Goal: Information Seeking & Learning: Learn about a topic

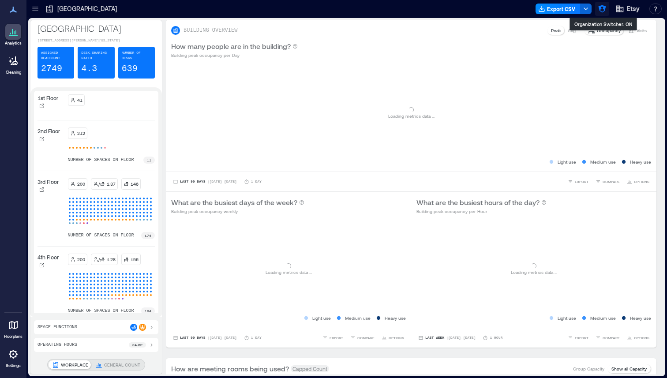
click at [605, 8] on icon "button" at bounding box center [602, 9] width 8 height 8
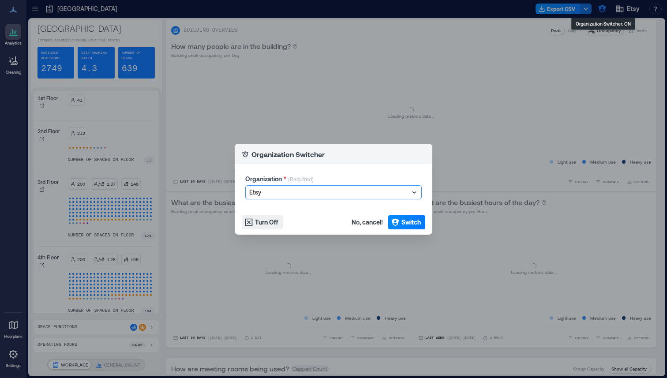
click at [339, 187] on div at bounding box center [329, 192] width 160 height 11
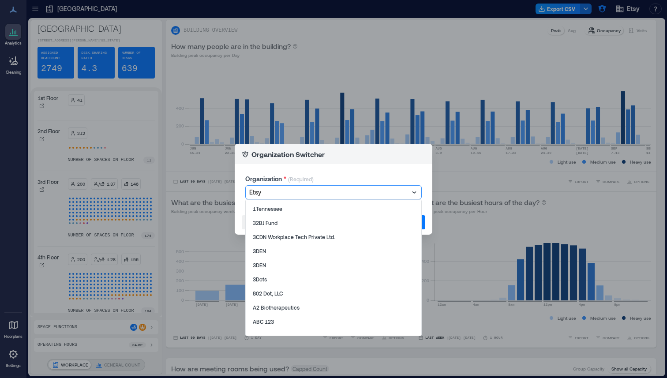
click at [324, 165] on div "Organization * (Required) Etsy selected, 346 of 1008. 1008 results available. U…" at bounding box center [334, 187] width 198 height 46
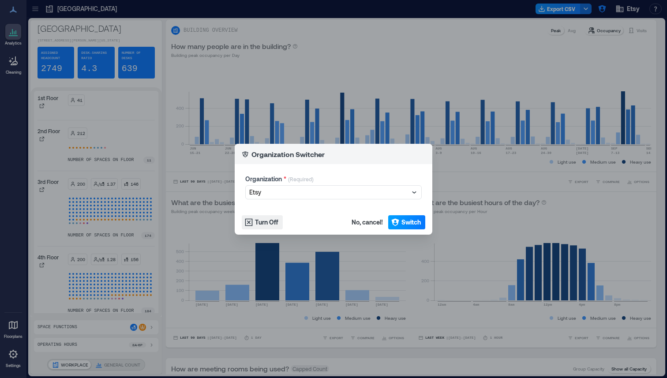
click at [397, 222] on icon "button" at bounding box center [395, 222] width 8 height 8
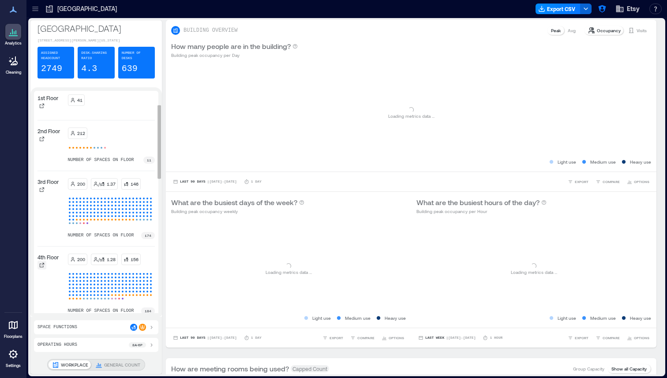
click at [39, 263] on icon at bounding box center [41, 265] width 5 height 5
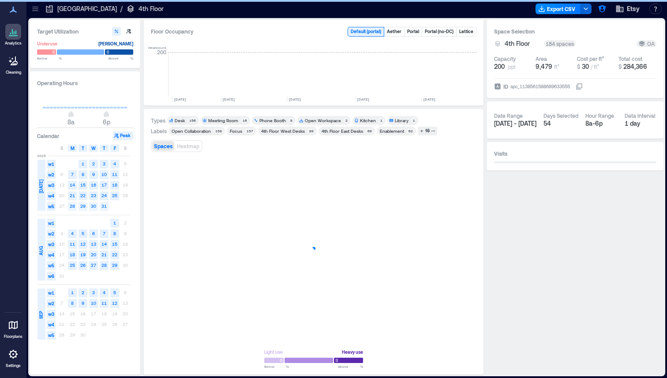
scroll to position [0, 1390]
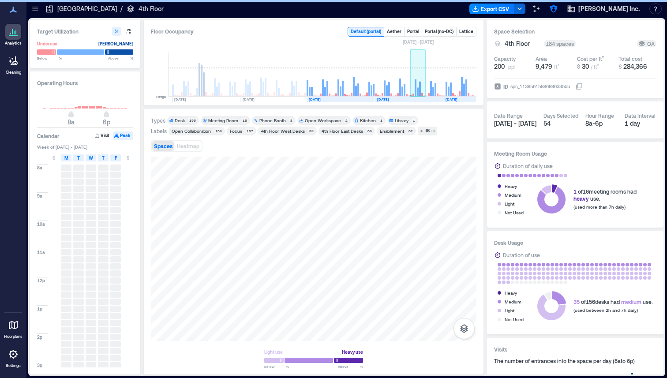
click at [420, 87] on rect at bounding box center [420, 89] width 2 height 14
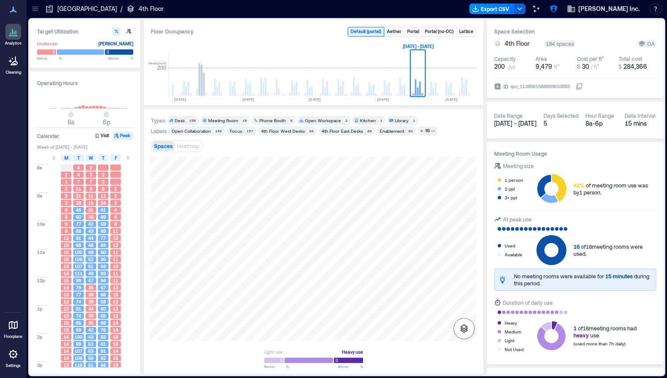
click at [466, 330] on icon "button" at bounding box center [464, 329] width 11 height 11
click at [465, 283] on icon "button" at bounding box center [464, 282] width 11 height 11
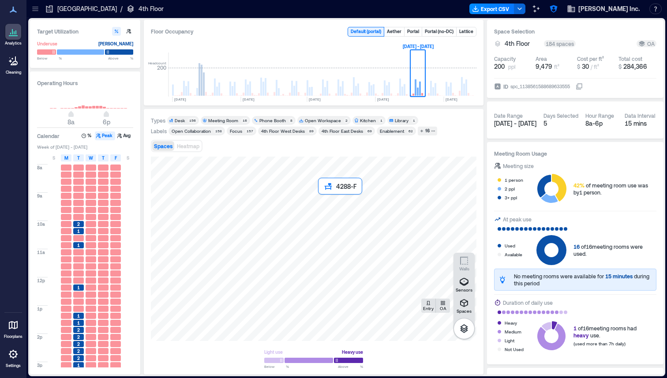
click at [334, 207] on div at bounding box center [314, 249] width 326 height 184
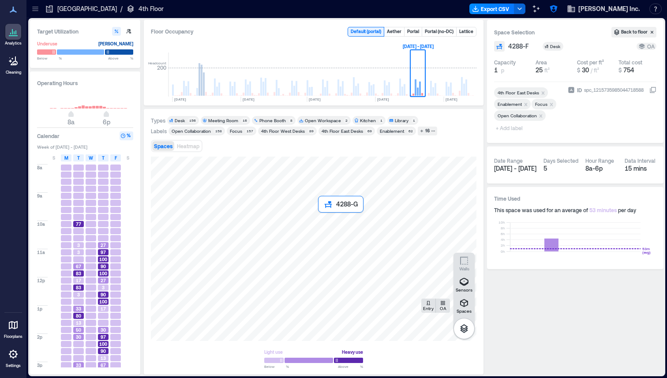
click at [335, 222] on div at bounding box center [314, 249] width 326 height 184
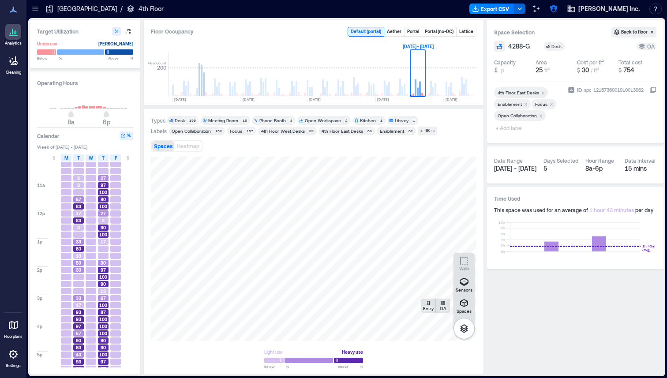
scroll to position [79, 0]
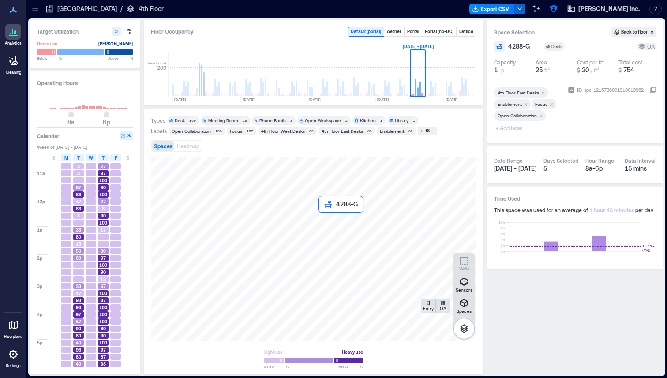
click at [332, 222] on div at bounding box center [314, 249] width 326 height 184
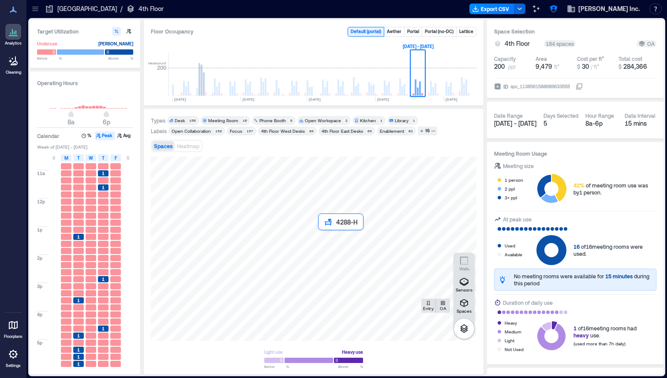
click at [327, 237] on div at bounding box center [314, 249] width 326 height 184
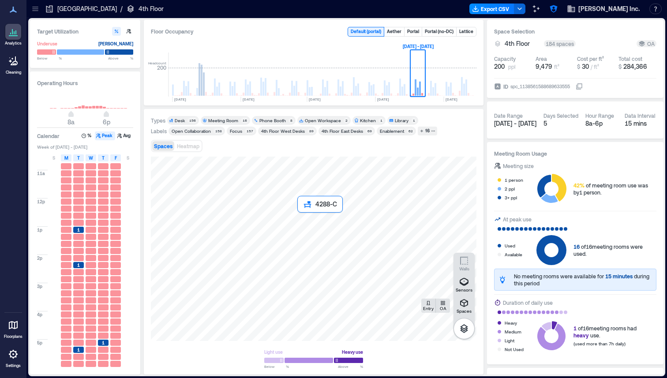
click at [311, 222] on div at bounding box center [314, 249] width 326 height 184
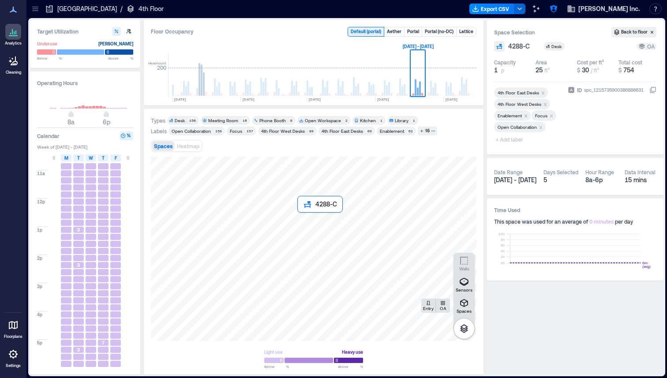
click at [311, 222] on div at bounding box center [314, 249] width 326 height 184
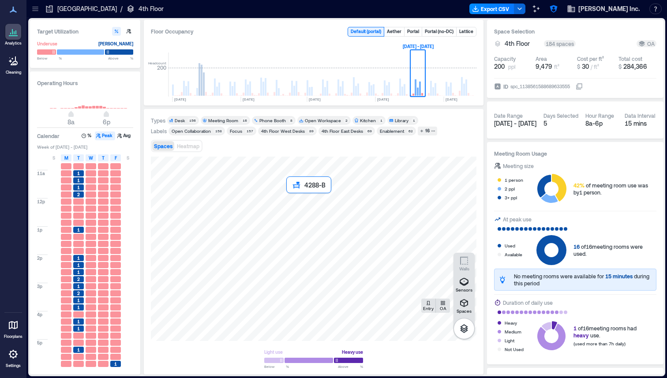
click at [301, 198] on div at bounding box center [314, 249] width 326 height 184
